Goal: Task Accomplishment & Management: Use online tool/utility

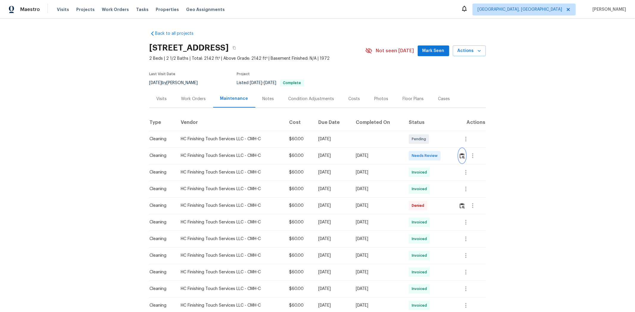
click at [451, 158] on img "button" at bounding box center [461, 156] width 5 height 6
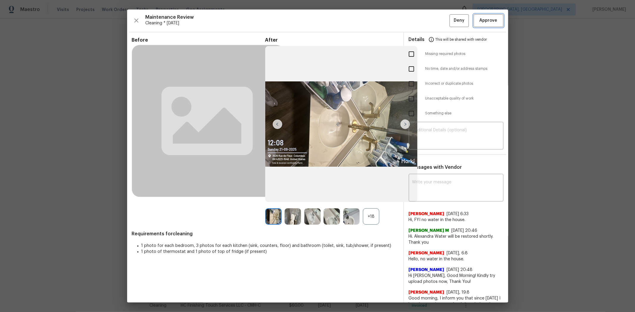
click at [451, 22] on span "Approve" at bounding box center [488, 20] width 18 height 7
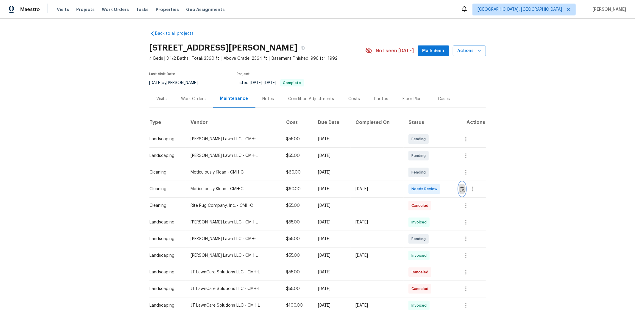
click at [451, 190] on img "button" at bounding box center [461, 190] width 5 height 6
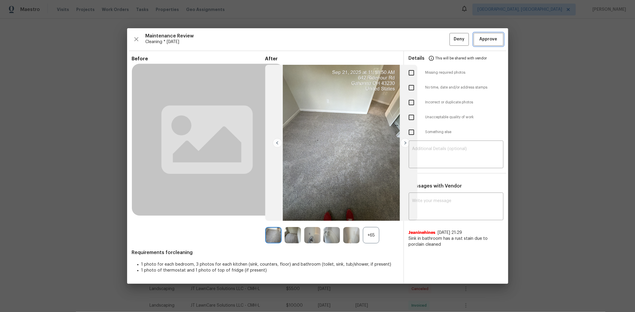
click at [451, 40] on span "Approve" at bounding box center [488, 39] width 20 height 7
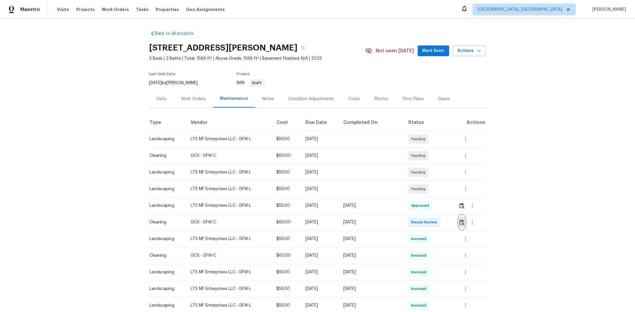
click at [451, 209] on button "button" at bounding box center [461, 222] width 7 height 14
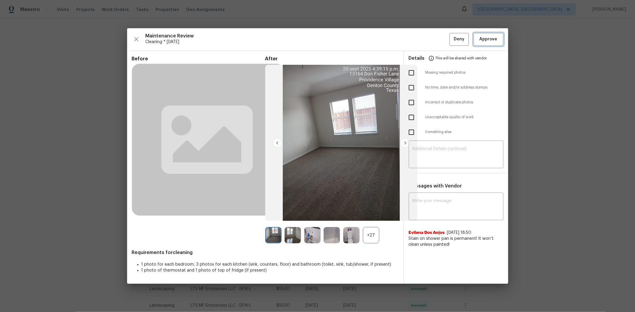
click at [451, 40] on span "Approve" at bounding box center [488, 39] width 18 height 7
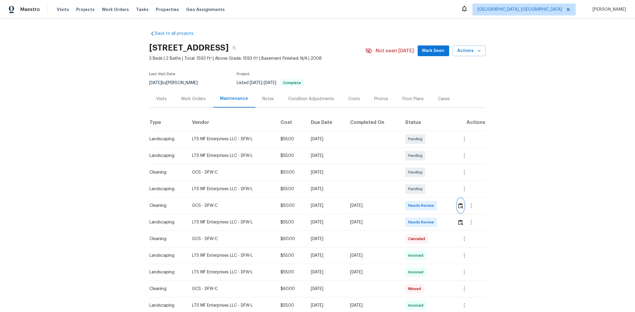
click at [451, 209] on button "button" at bounding box center [460, 206] width 7 height 14
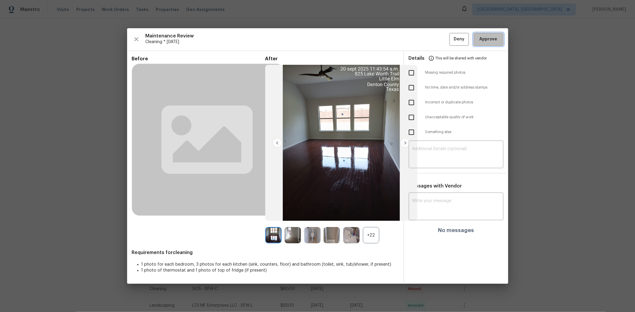
click at [451, 39] on span "Approve" at bounding box center [488, 39] width 18 height 7
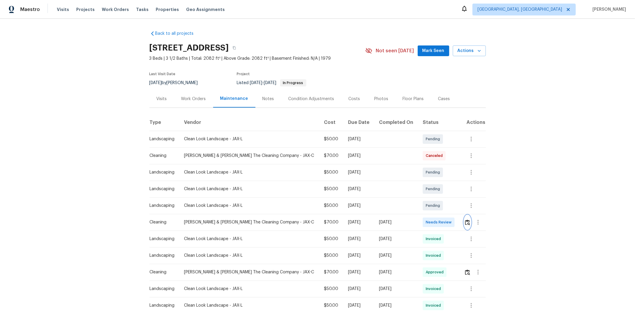
click at [451, 209] on img "button" at bounding box center [467, 223] width 5 height 6
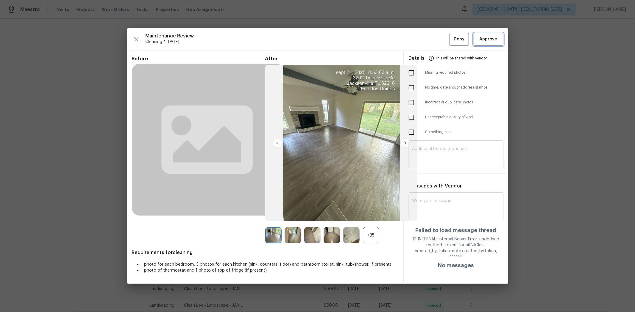
click at [451, 38] on span "Approve" at bounding box center [488, 39] width 18 height 7
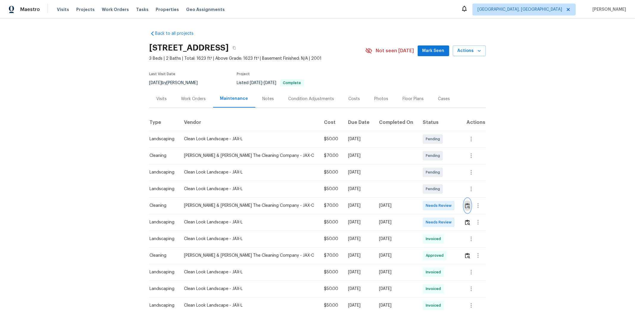
click at [451, 209] on button "button" at bounding box center [467, 206] width 7 height 14
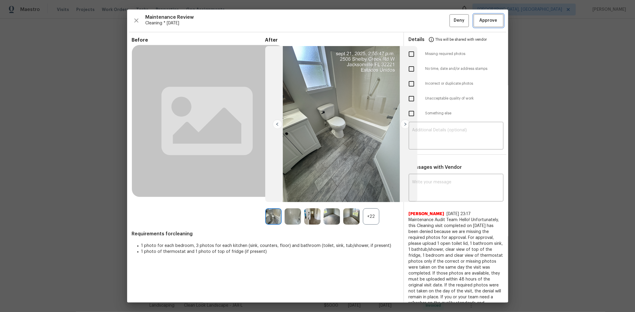
click at [451, 18] on span "Approve" at bounding box center [488, 20] width 18 height 7
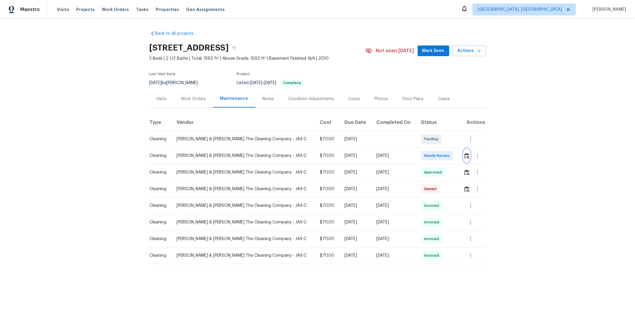
click at [451, 155] on img "button" at bounding box center [466, 156] width 5 height 6
click at [451, 158] on img "button" at bounding box center [466, 156] width 5 height 6
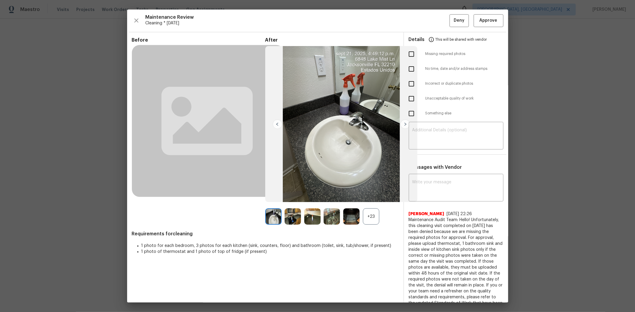
click at [451, 10] on div "Maintenance Review Cleaning * Mon, Sep 15 Deny Approve Before After +23 Require…" at bounding box center [317, 156] width 381 height 293
click at [451, 18] on span "Approve" at bounding box center [488, 20] width 18 height 7
